Goal: Transaction & Acquisition: Purchase product/service

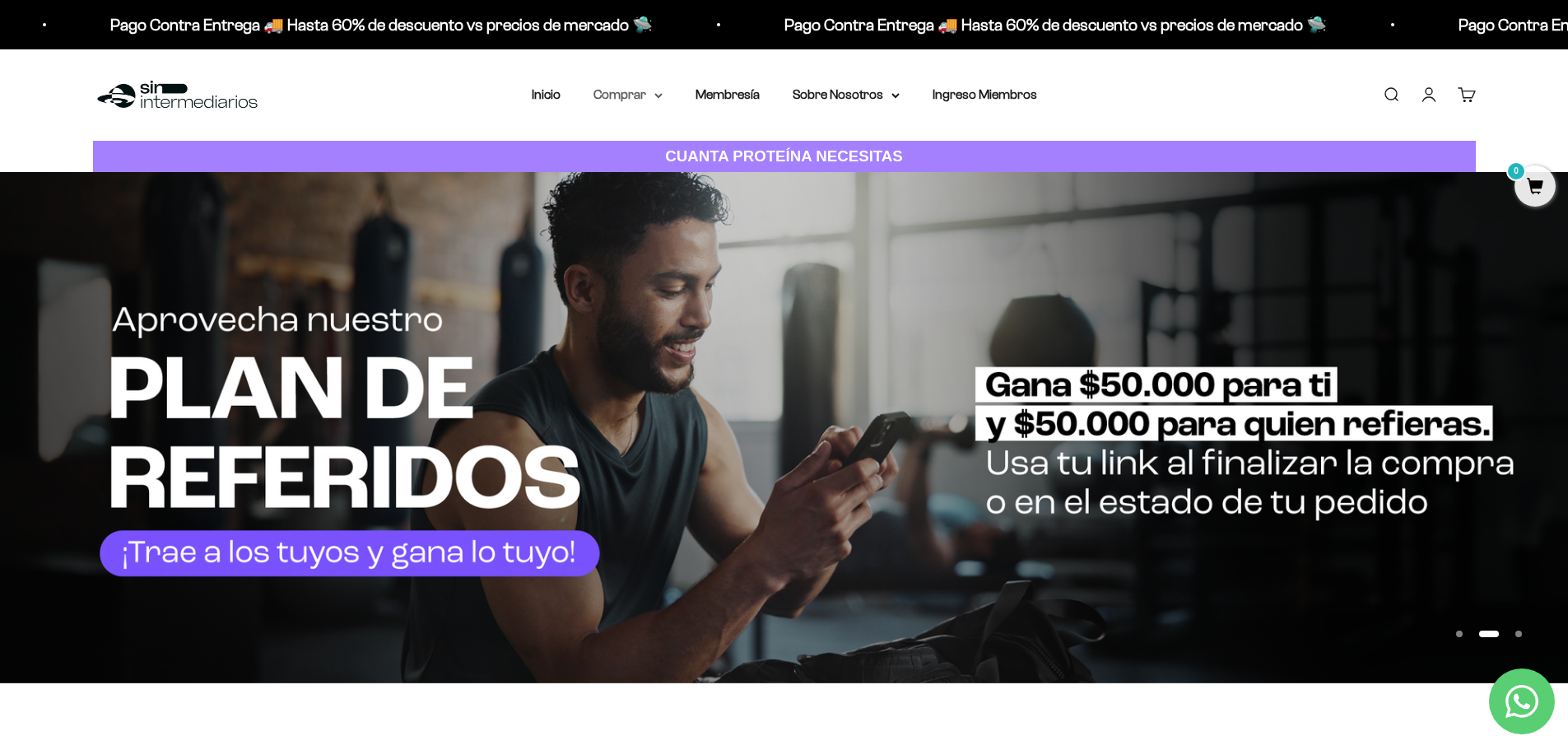
click at [635, 92] on summary "Comprar" at bounding box center [628, 95] width 69 height 22
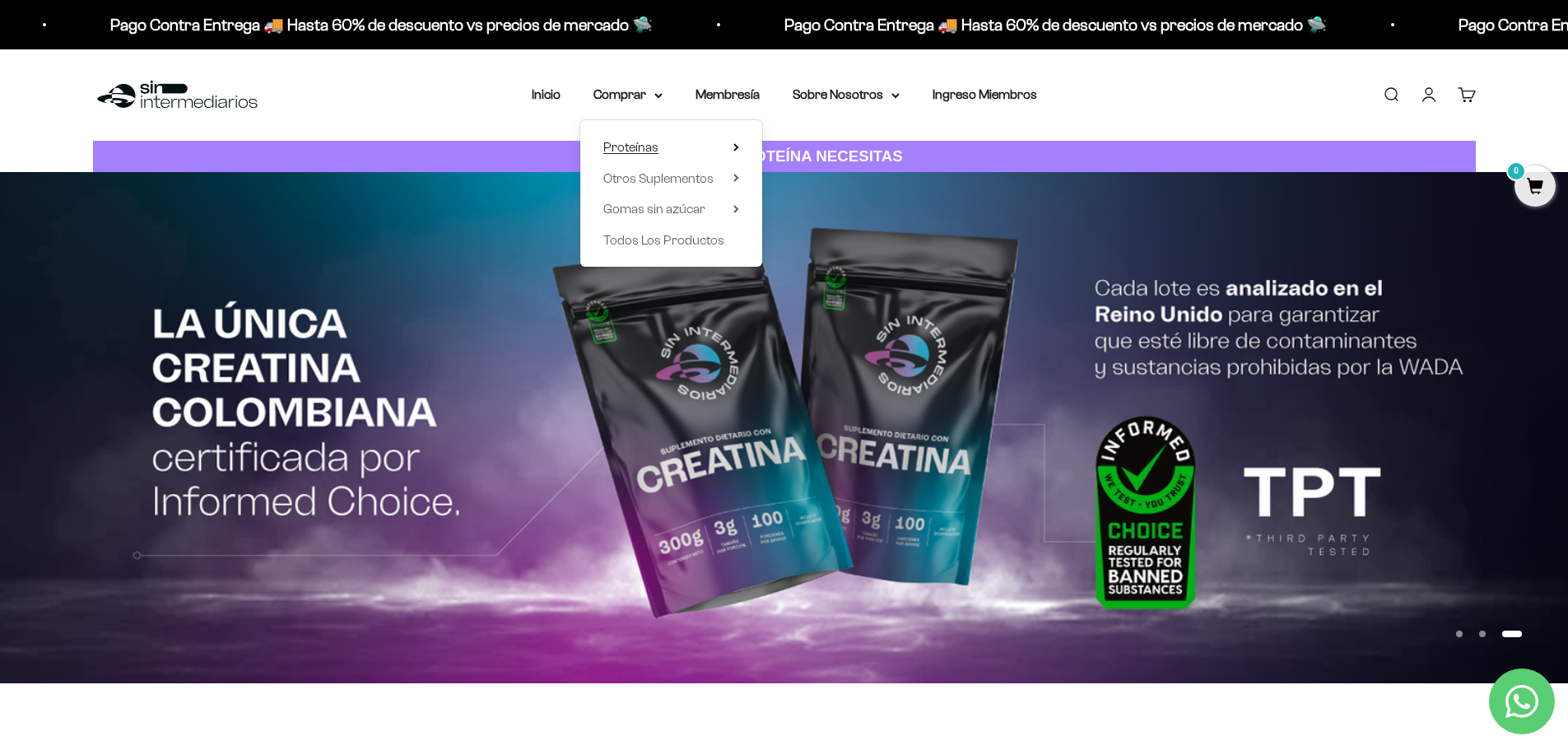
click at [671, 146] on summary "Proteínas" at bounding box center [671, 147] width 136 height 22
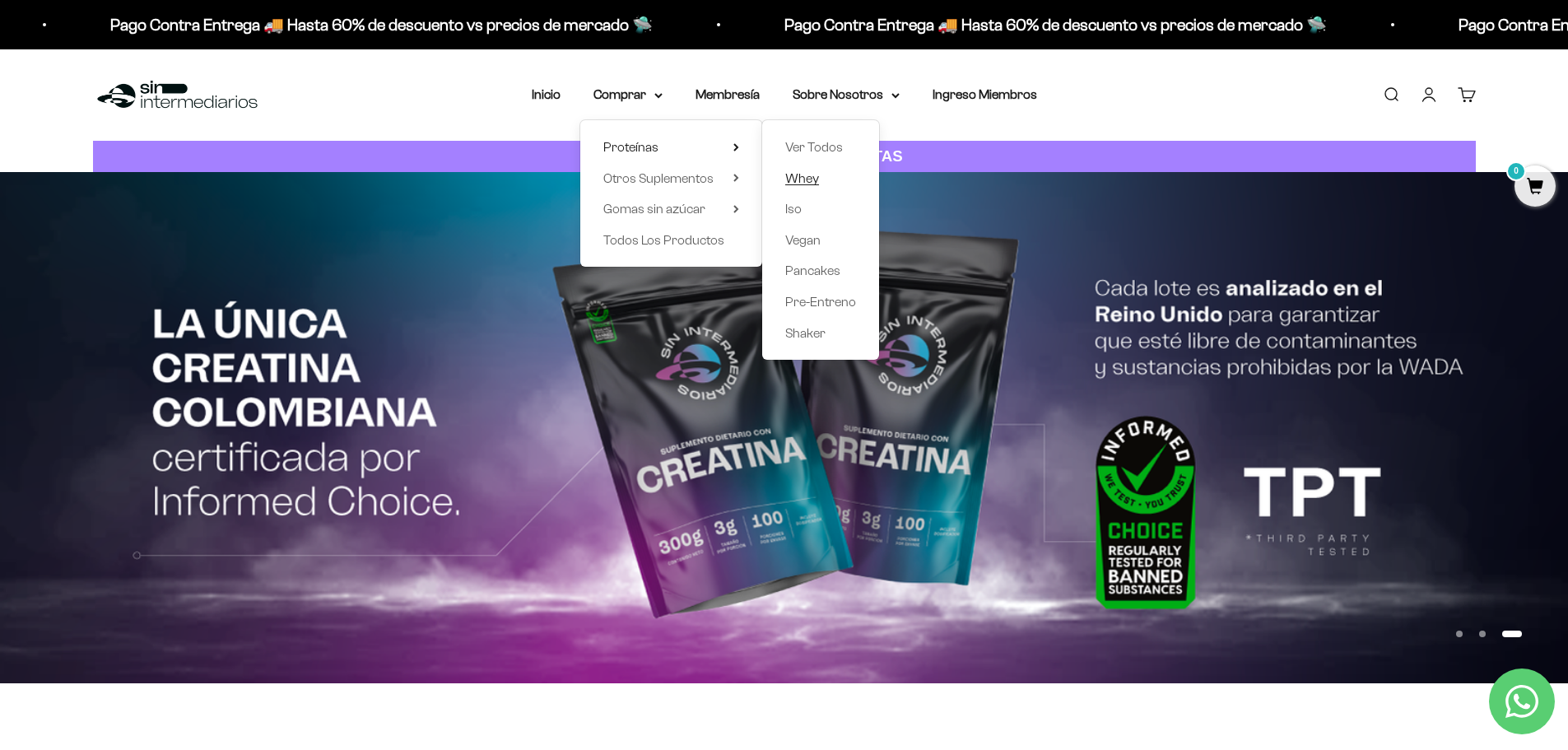
click at [817, 182] on span "Whey" at bounding box center [802, 177] width 33 height 14
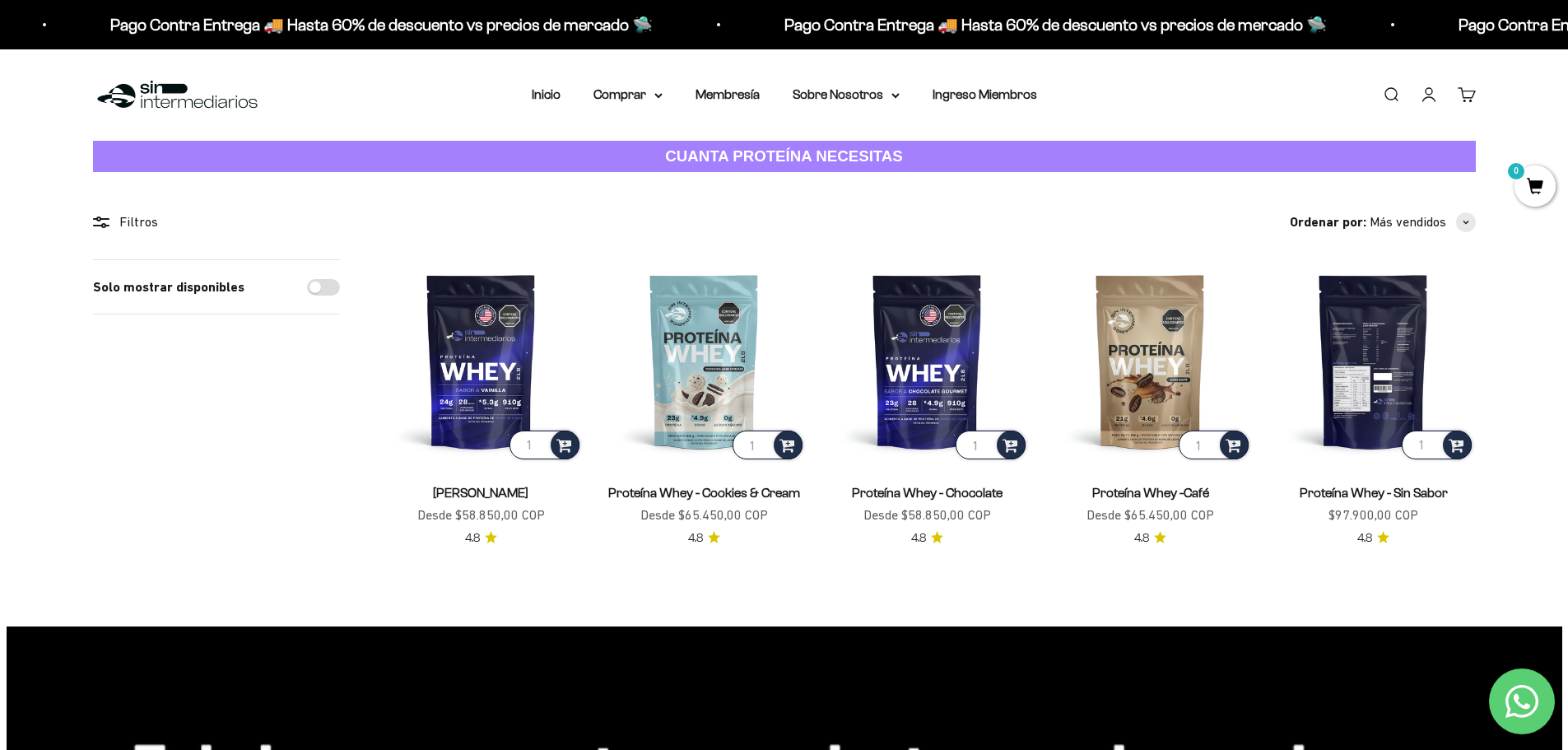
click at [1398, 365] on img at bounding box center [1373, 361] width 203 height 203
